Goal: Information Seeking & Learning: Learn about a topic

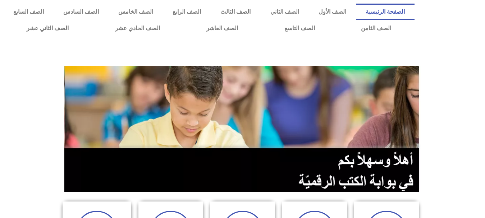
click at [245, 94] on img at bounding box center [242, 129] width 356 height 126
click at [304, 10] on link "الصف الثاني" at bounding box center [284, 12] width 48 height 17
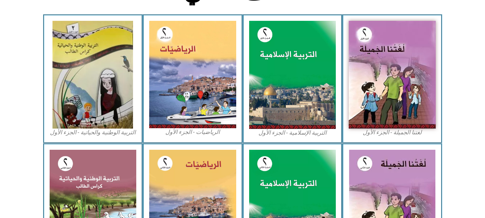
scroll to position [210, 0]
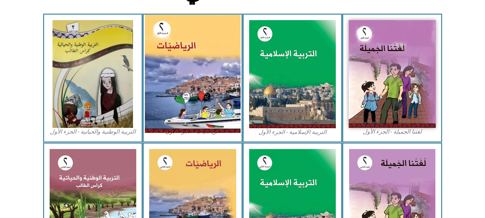
click at [204, 82] on img at bounding box center [193, 74] width 96 height 118
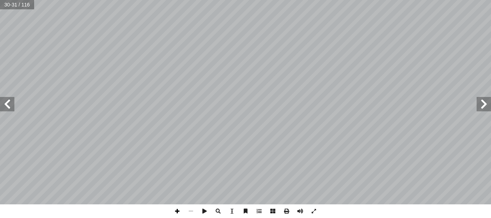
click at [178, 210] on span at bounding box center [177, 211] width 14 height 14
click at [144, 177] on div "28 مع: َ الج َ ج ِ نات ُ د ِ ج أ ا ، و ِ ل المناز َ لوحة ُ ستخدم أ ا ١١ ِ مساعد…" at bounding box center [245, 109] width 491 height 218
